Goal: Task Accomplishment & Management: Use online tool/utility

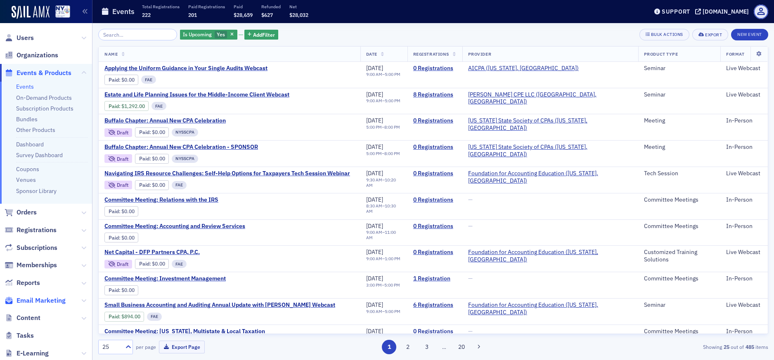
click at [40, 297] on span "Email Marketing" at bounding box center [41, 300] width 49 height 9
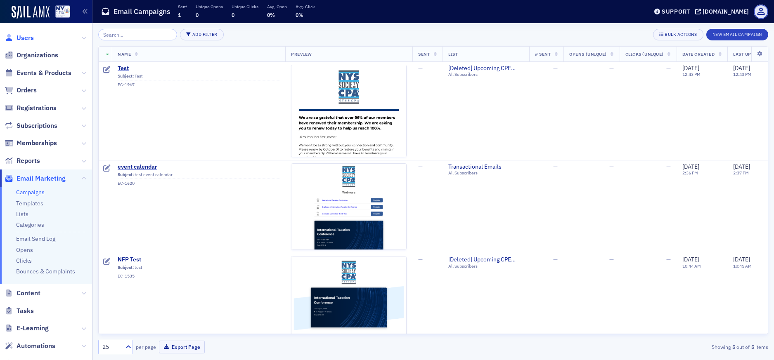
click at [30, 39] on span "Users" at bounding box center [25, 37] width 17 height 9
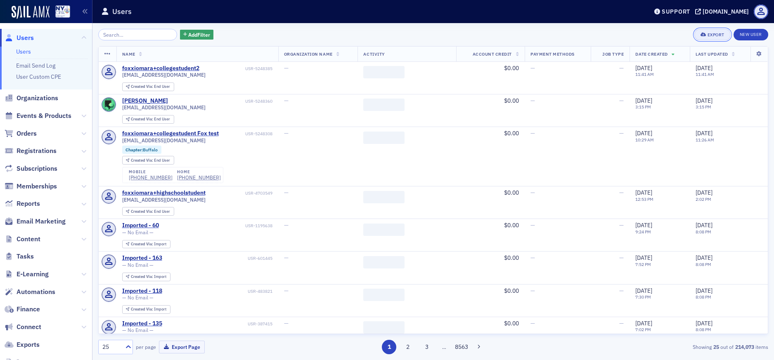
click at [714, 33] on div "Export" at bounding box center [716, 35] width 17 height 5
click at [671, 64] on button "Export All ( 214,073 Users )" at bounding box center [686, 62] width 87 height 13
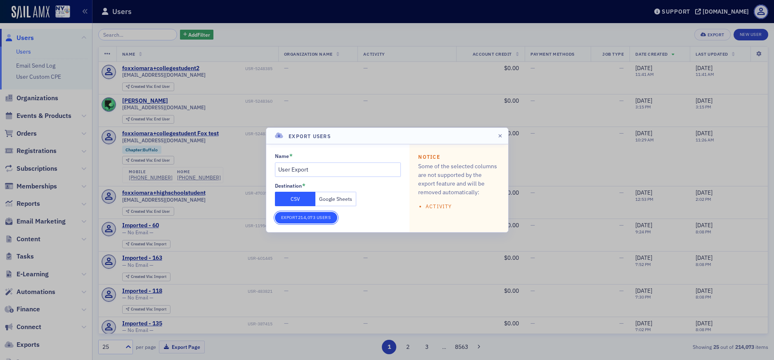
click at [318, 219] on button "Export 214,073 Users" at bounding box center [306, 218] width 62 height 12
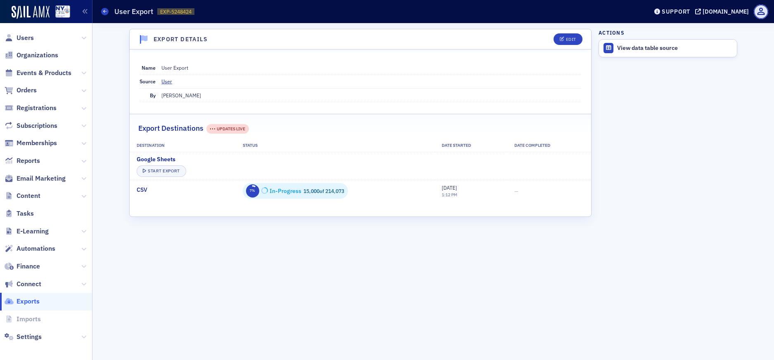
click at [378, 295] on div "Export Details Edit Name User Export Source User By [PERSON_NAME] Export Destin…" at bounding box center [360, 192] width 462 height 326
